Goal: Information Seeking & Learning: Learn about a topic

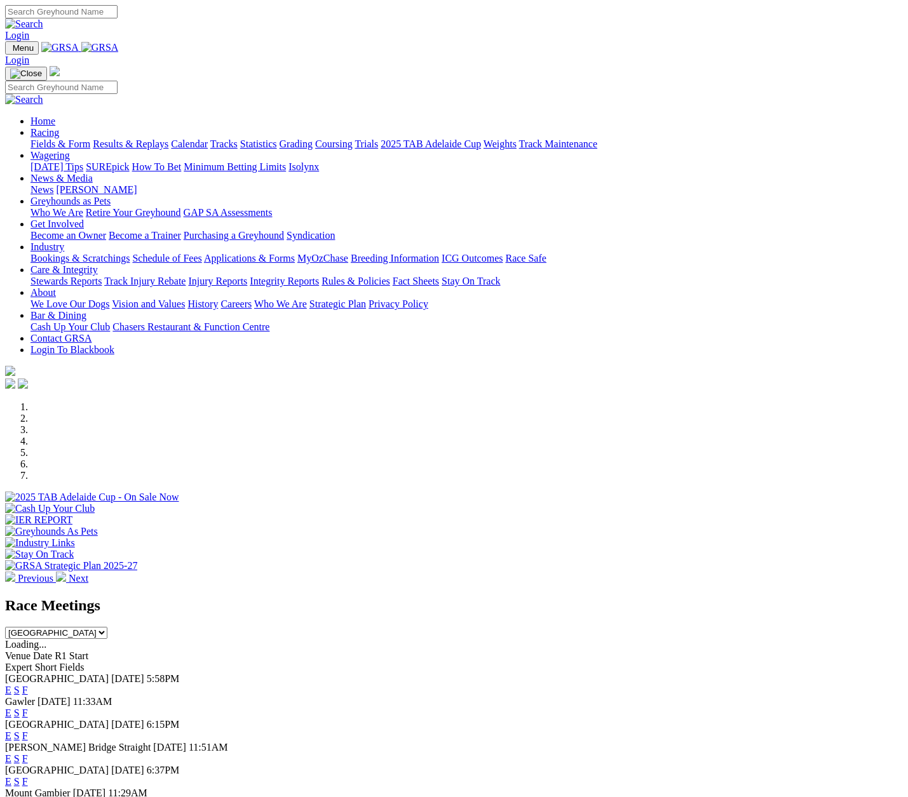
click at [140, 138] on link "Results & Replays" at bounding box center [131, 143] width 76 height 11
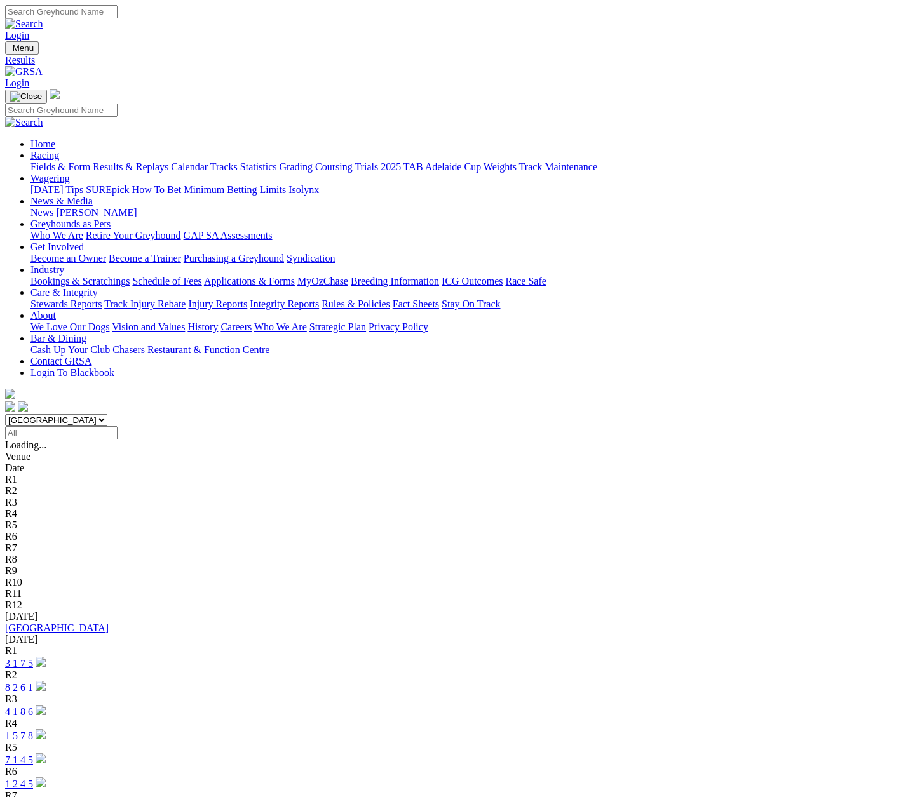
click at [33, 658] on link "3 1 7 5" at bounding box center [19, 663] width 28 height 11
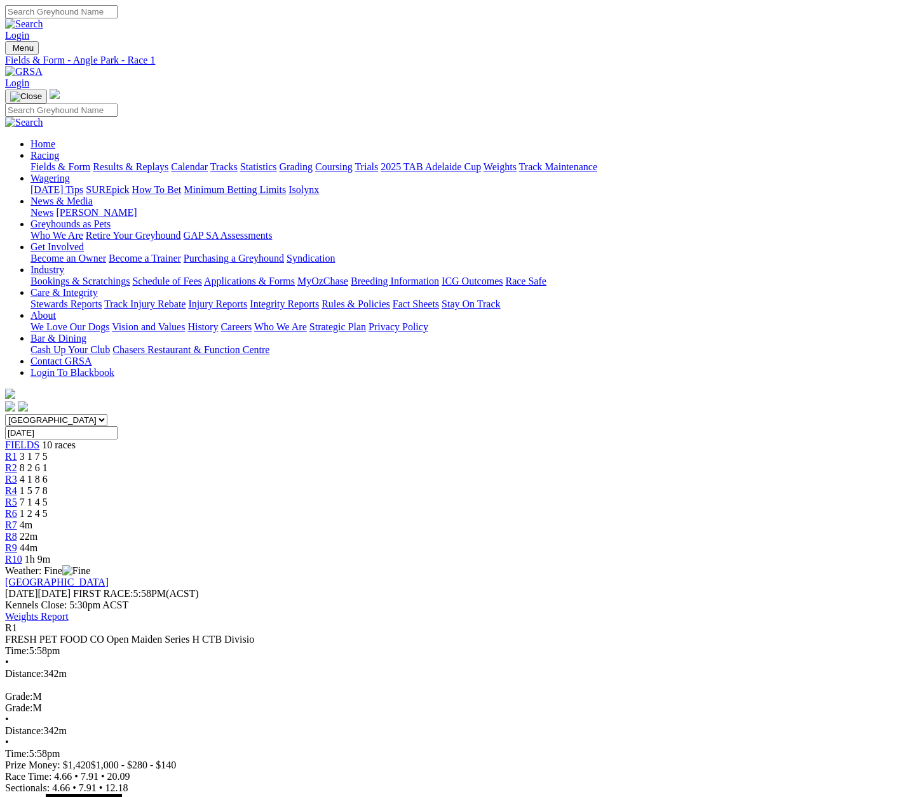
click at [17, 462] on span "R2" at bounding box center [11, 467] width 12 height 11
click at [17, 474] on span "R3" at bounding box center [11, 479] width 12 height 11
click at [17, 485] on span "R4" at bounding box center [11, 490] width 12 height 11
click at [17, 497] on span "R5" at bounding box center [11, 502] width 12 height 11
click at [17, 508] on span "R6" at bounding box center [11, 513] width 12 height 11
